Goal: Navigation & Orientation: Locate item on page

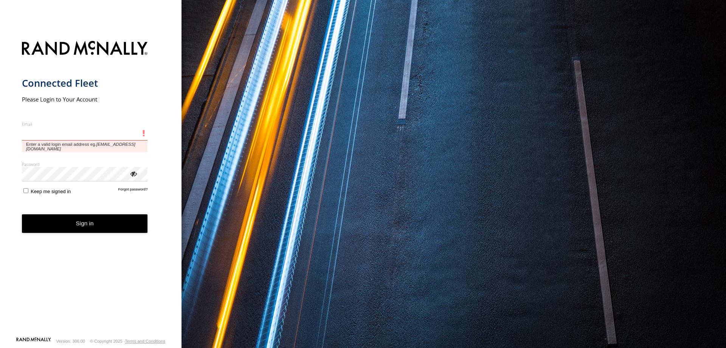
click at [79, 140] on input "Email" at bounding box center [85, 134] width 126 height 14
paste input "**********"
type input "**********"
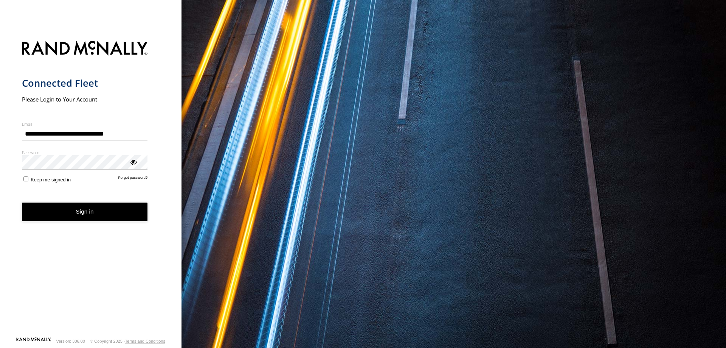
click at [29, 180] on label "Keep me signed in" at bounding box center [46, 178] width 49 height 7
click at [29, 209] on button "Sign in" at bounding box center [85, 211] width 126 height 19
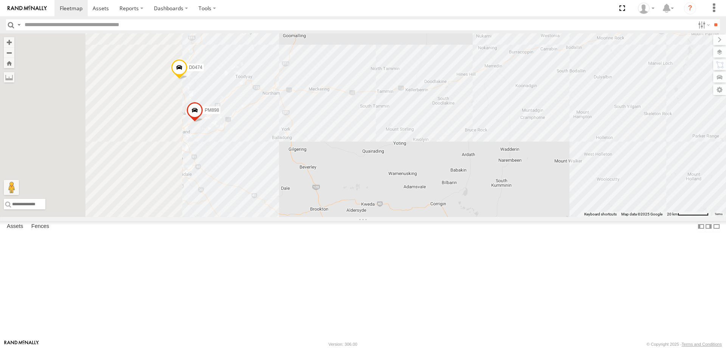
drag, startPoint x: 385, startPoint y: 178, endPoint x: 491, endPoint y: 154, distance: 109.0
click at [491, 154] on div "FT732 Cage008 MV283 F0347 F0491 PM755 F0511 PM670 Cage158 Cage182 F0480 Cage101…" at bounding box center [363, 124] width 726 height 183
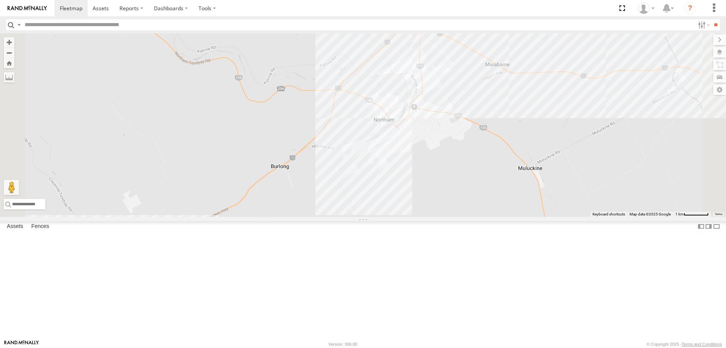
click at [581, 137] on div "FT732 Cage008 MV283 F0347 F0491 PM755 F0511 PM670 Cage158 Cage182 F0480 Cage101…" at bounding box center [363, 124] width 726 height 183
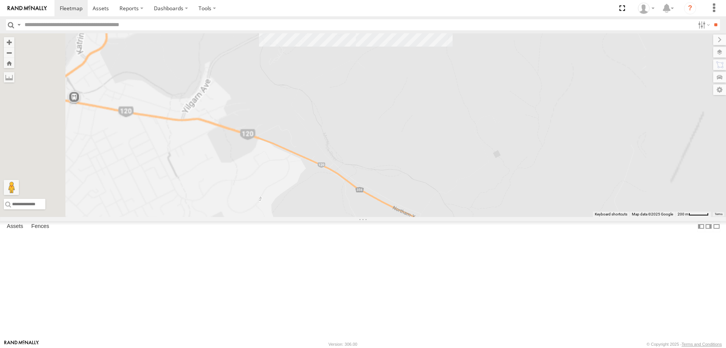
drag, startPoint x: 517, startPoint y: 134, endPoint x: 501, endPoint y: 154, distance: 25.8
click at [508, 150] on div "FT732 Cage008 MV283 F0347 F0491 PM755 F0511 PM670 Cage158 Cage182 F0480 Cage101…" at bounding box center [363, 124] width 726 height 183
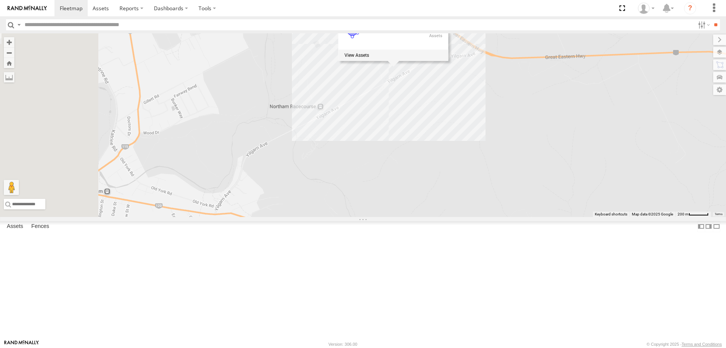
drag, startPoint x: 517, startPoint y: 202, endPoint x: 528, endPoint y: 240, distance: 39.6
click at [529, 217] on div "FT732 Cage008 MV283 F0347 F0491 PM755 F0511 PM670 Cage158 Cage182 F0480 Cage101…" at bounding box center [363, 124] width 726 height 183
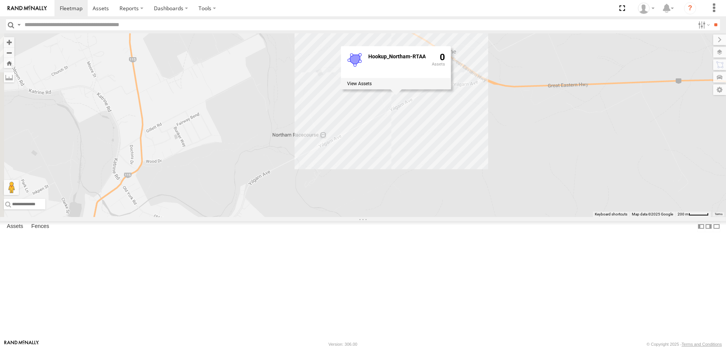
click at [334, 188] on div "FT732 Cage008 MV283 F0347 F0491 PM755 F0511 PM670 Cage158 Cage182 F0480 Cage101…" at bounding box center [363, 124] width 726 height 183
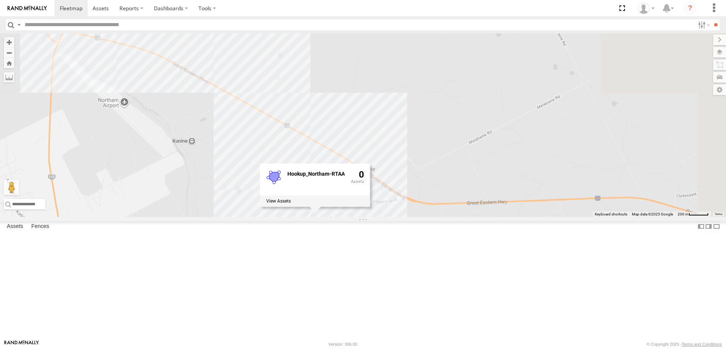
drag, startPoint x: 491, startPoint y: 84, endPoint x: 408, endPoint y: 204, distance: 145.4
click at [408, 204] on div "FT732 Cage008 MV283 F0347 F0491 PM755 F0511 PM670 Cage158 Cage182 F0480 Cage101…" at bounding box center [363, 124] width 726 height 183
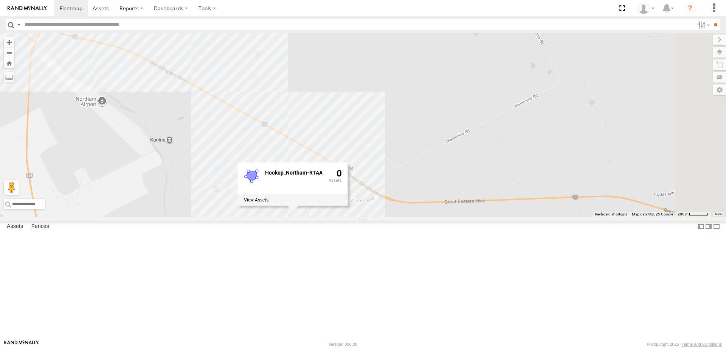
click at [544, 104] on div "FT732 Cage008 MV283 F0347 F0491 PM755 F0511 PM670 Cage158 Cage182 F0480 Cage101…" at bounding box center [363, 124] width 726 height 183
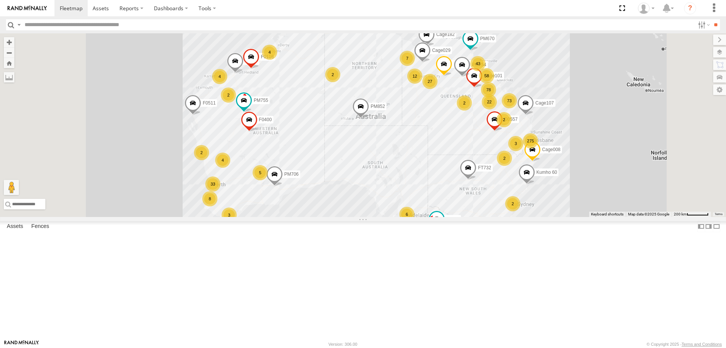
click at [666, 106] on div "FT732 275 78 5 73 22 2 4 33 2 8 Cage008 12 3 4 2 43 7 2 MV283 27 F0347 3 6 3 F0…" at bounding box center [363, 124] width 726 height 183
